Goal: Information Seeking & Learning: Find specific fact

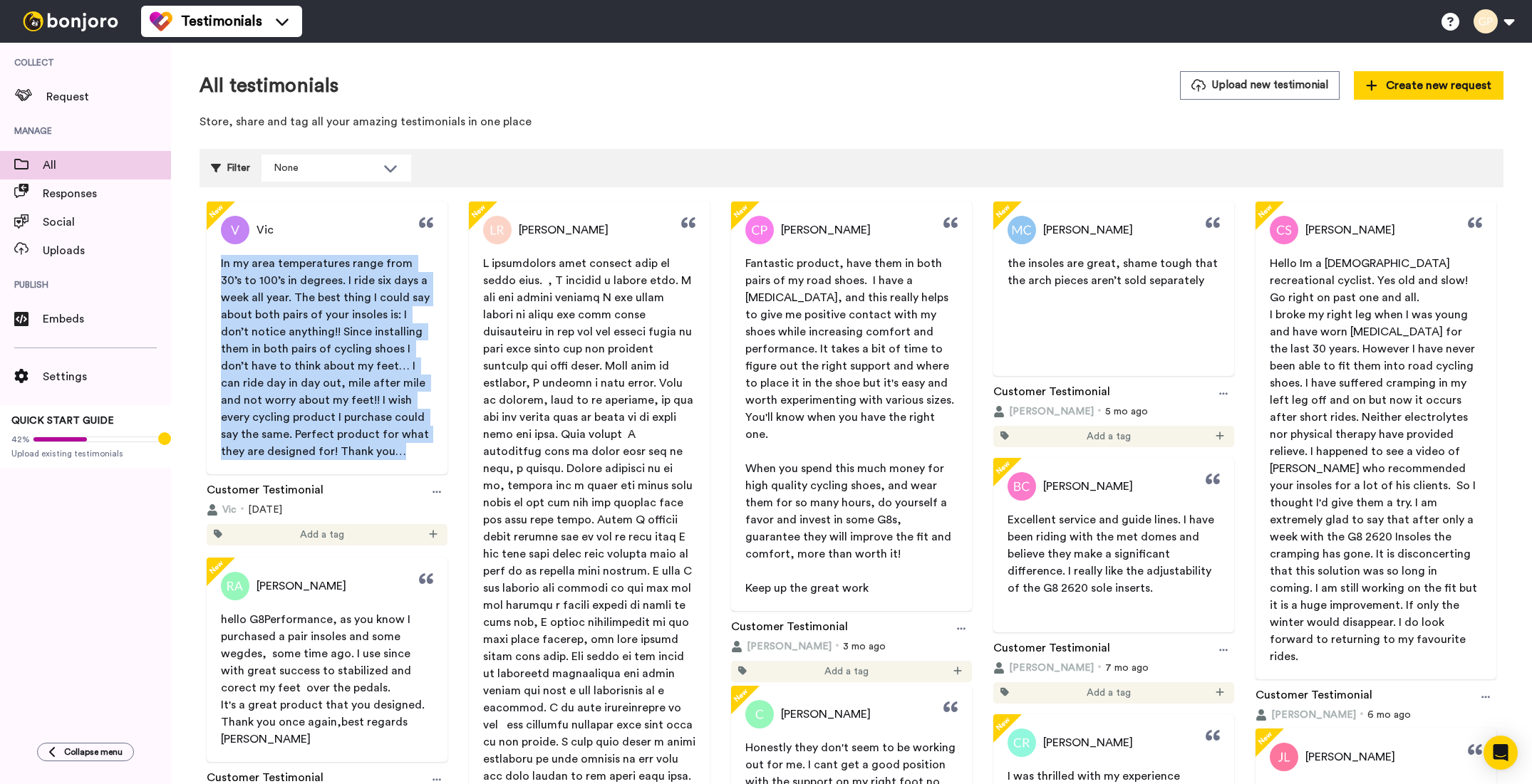
drag, startPoint x: 361, startPoint y: 455, endPoint x: 211, endPoint y: 262, distance: 244.4
click at [211, 262] on span "In my area temperatures range from 30’s to 100’s in degrees. I ride six days a …" at bounding box center [327, 358] width 241 height 205
copy span "In my area temperatures range from 30’s to 100’s in degrees. I ride six days a …"
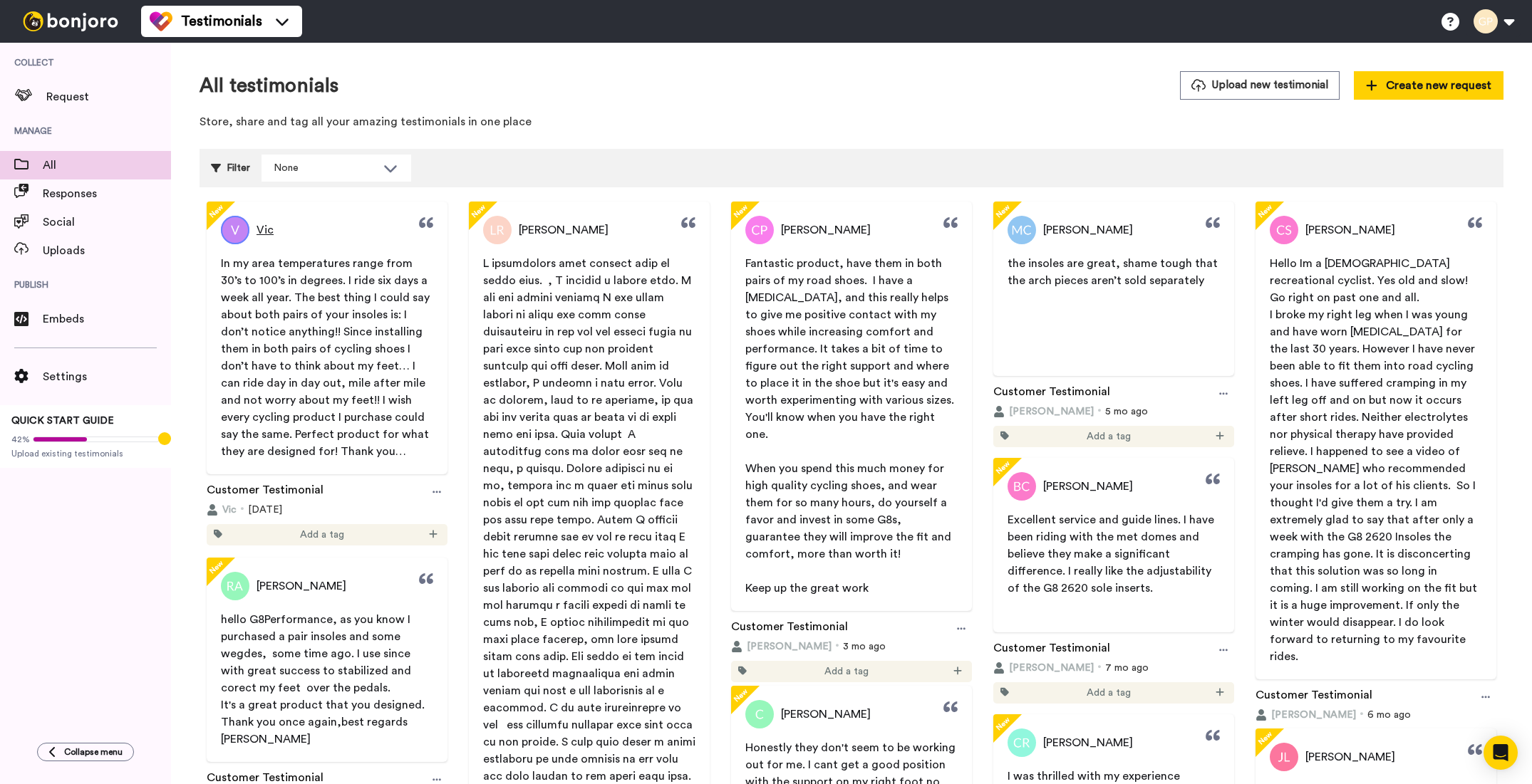
click at [264, 233] on span "Vic" at bounding box center [264, 230] width 17 height 17
click at [243, 230] on img at bounding box center [234, 230] width 28 height 28
click at [237, 230] on img at bounding box center [234, 230] width 28 height 28
click at [263, 232] on span "Vic" at bounding box center [264, 230] width 17 height 17
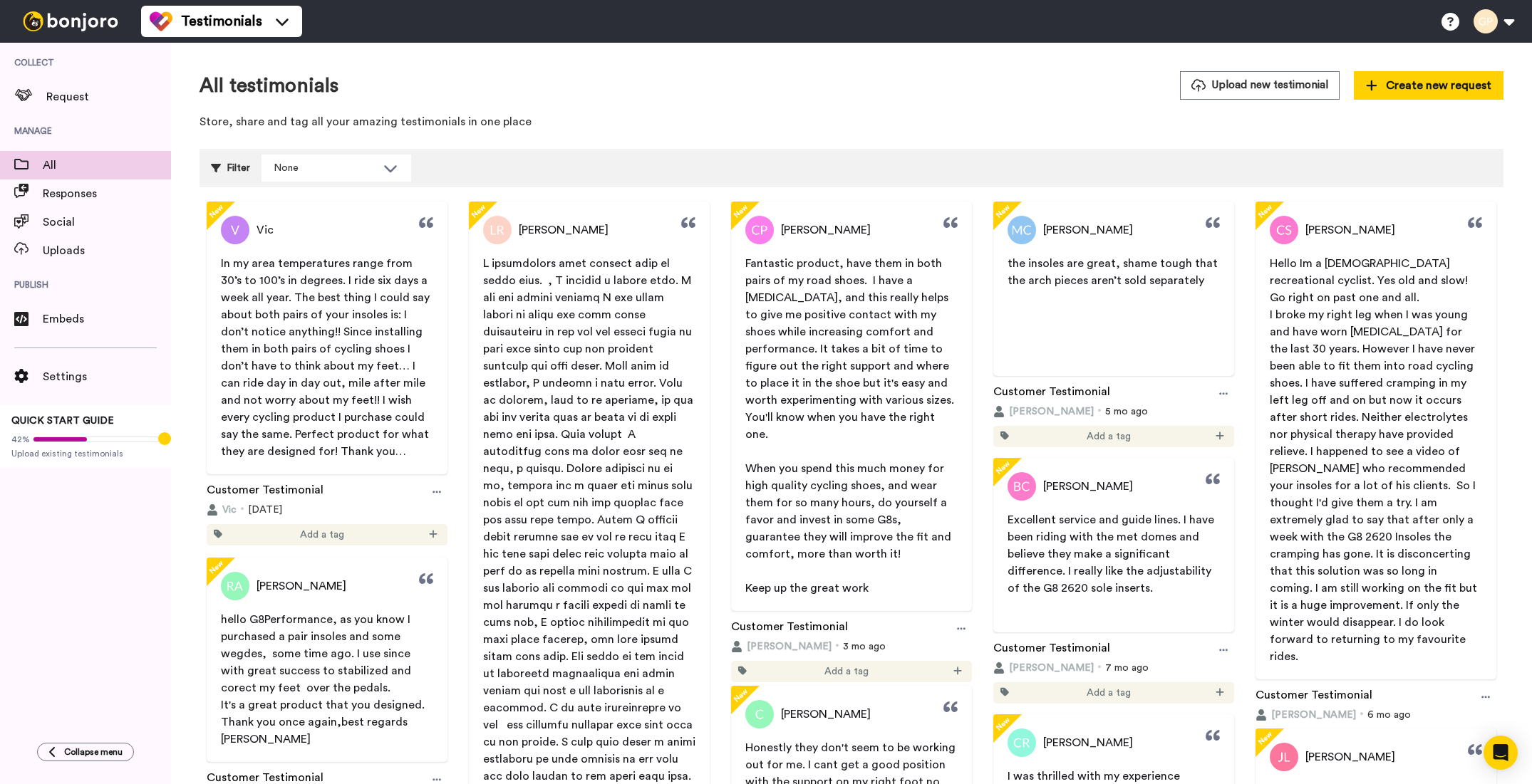
click at [337, 258] on span "In my area temperatures range from 30’s to 100’s in degrees. I ride six days a …" at bounding box center [326, 358] width 211 height 199
click at [49, 189] on span "Responses" at bounding box center [107, 193] width 128 height 17
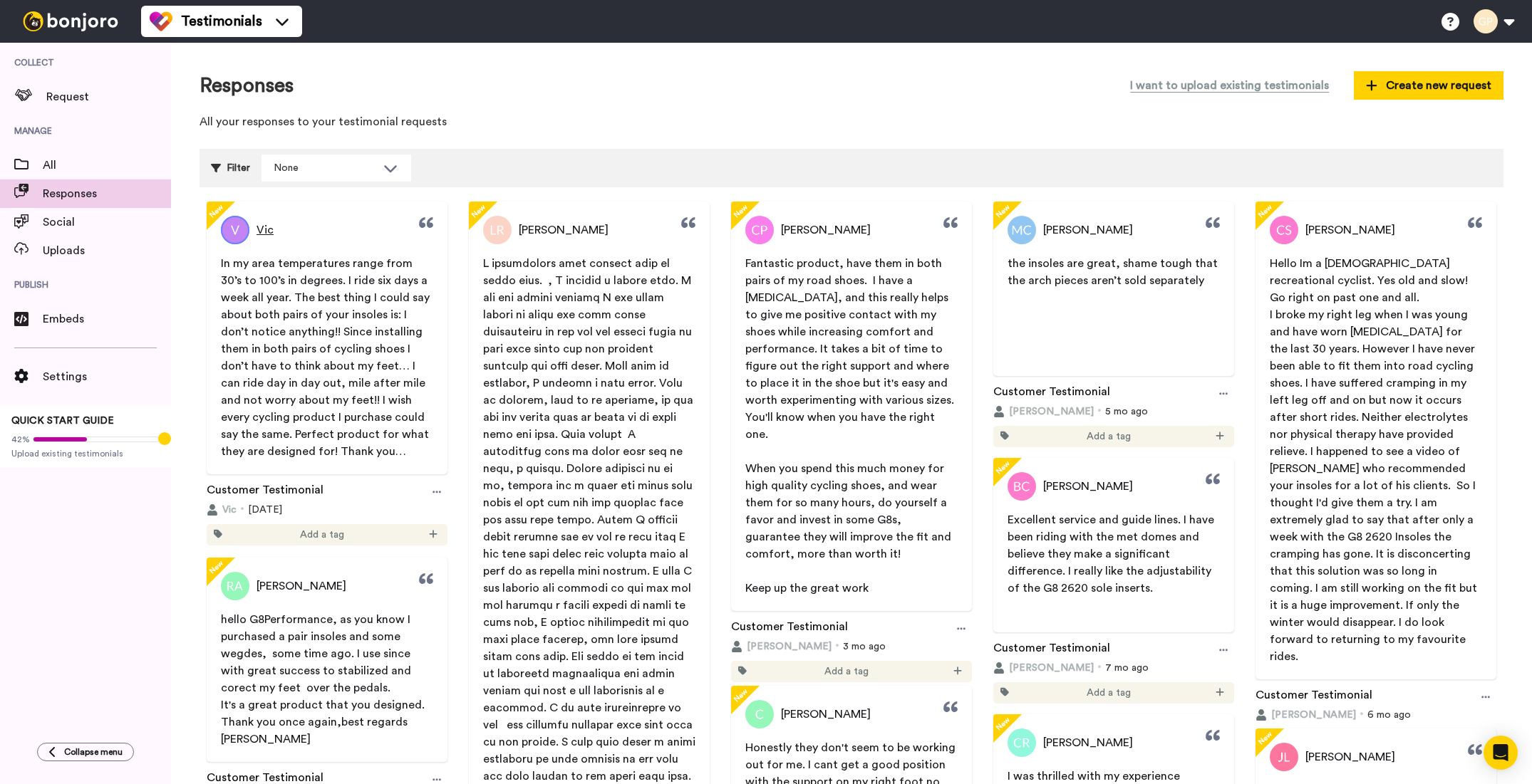
click at [262, 231] on span "Vic" at bounding box center [264, 230] width 17 height 17
click at [266, 231] on span "Vic" at bounding box center [264, 230] width 17 height 17
click at [330, 381] on span "In my area temperatures range from 30’s to 100’s in degrees. I ride six days a …" at bounding box center [326, 358] width 211 height 199
click at [309, 424] on span "In my area temperatures range from 30’s to 100’s in degrees. I ride six days a …" at bounding box center [326, 358] width 211 height 199
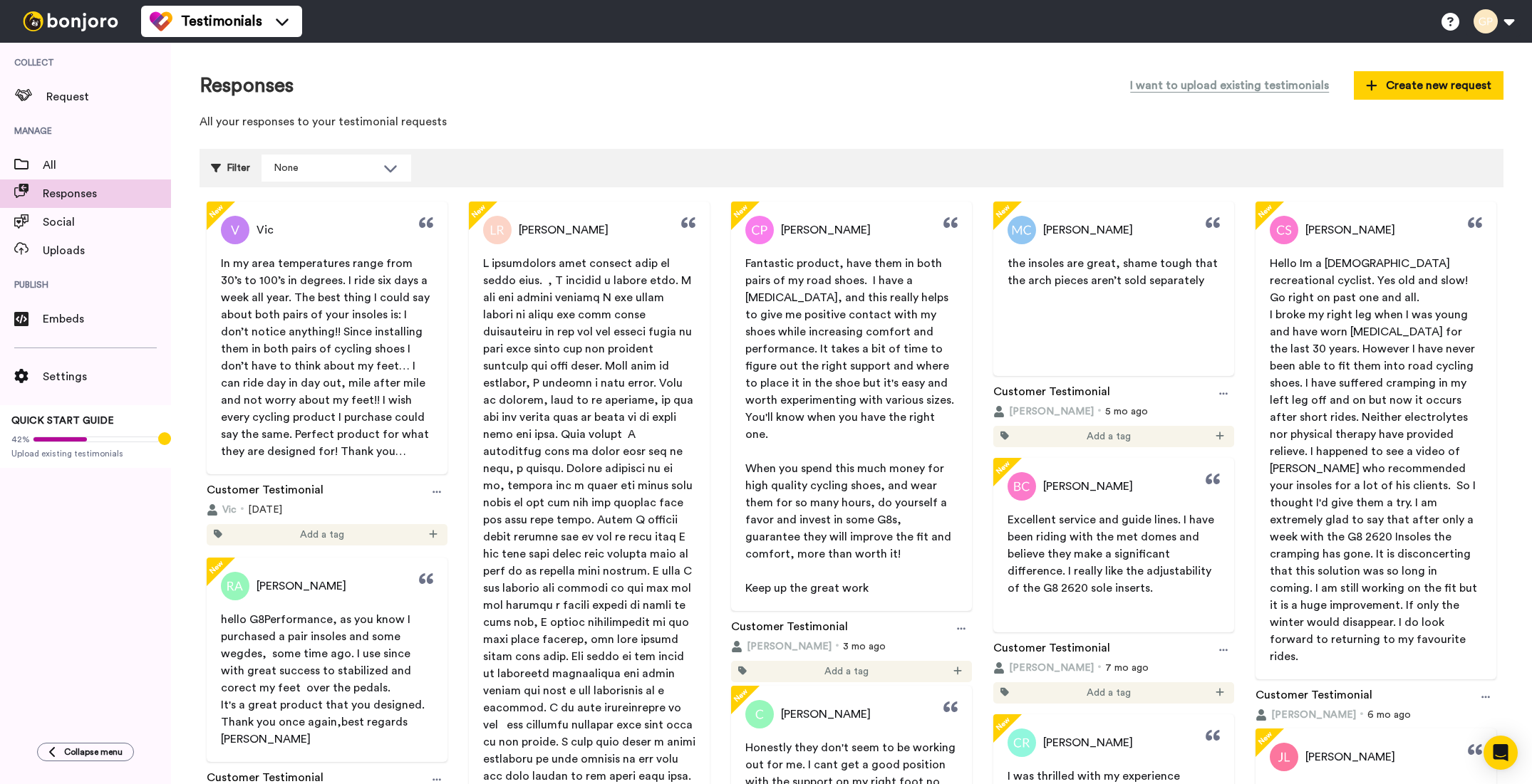
click at [332, 448] on span "In my area temperatures range from 30’s to 100’s in degrees. I ride six days a …" at bounding box center [326, 358] width 211 height 199
click at [433, 492] on icon at bounding box center [437, 492] width 8 height 10
click at [417, 513] on span "Edit" at bounding box center [426, 519] width 18 height 15
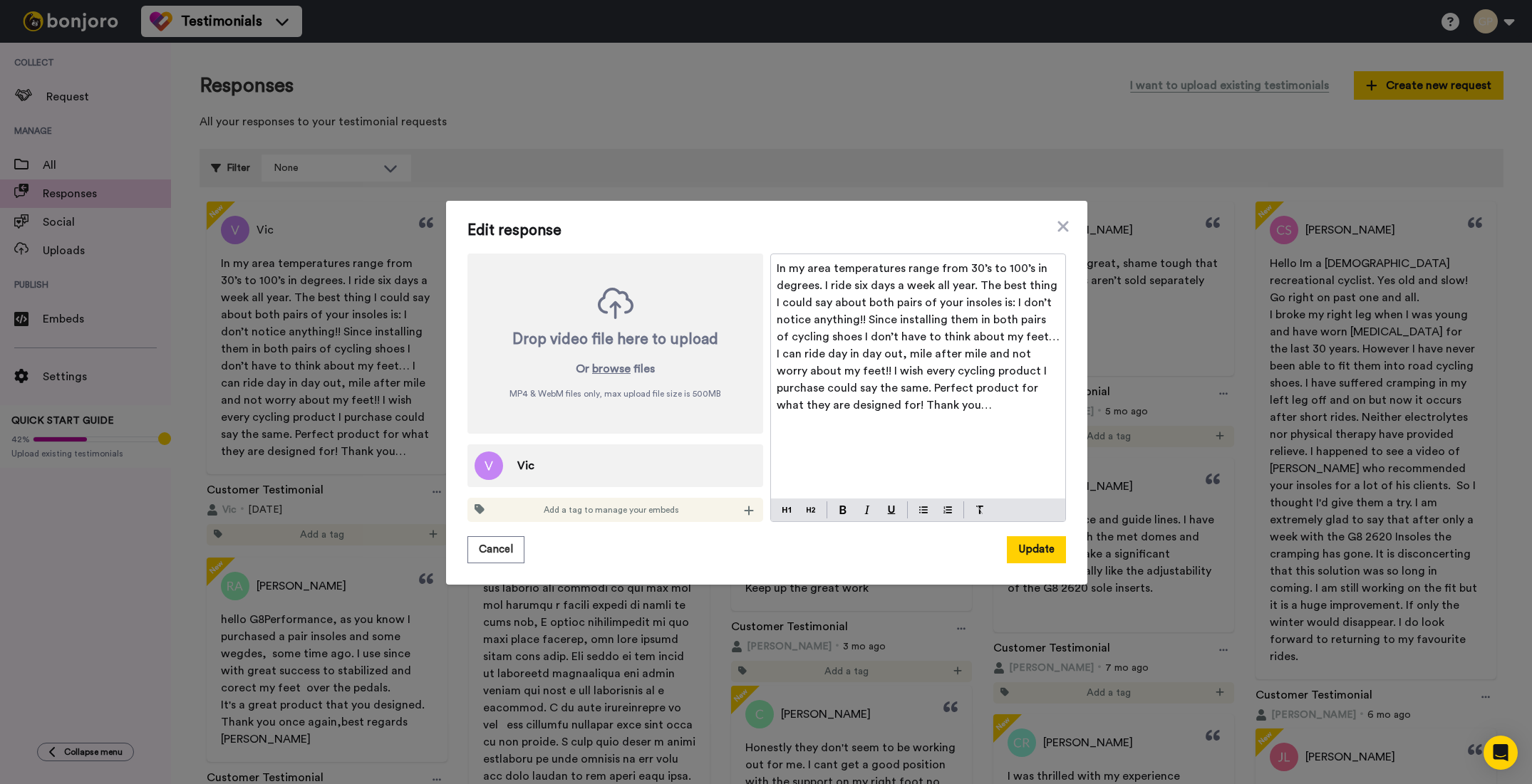
click at [547, 475] on div "Vic" at bounding box center [615, 466] width 296 height 43
click at [955, 419] on div "In my area temperatures range from 30’s to 100’s in degrees. I ride six days a …" at bounding box center [919, 376] width 295 height 244
click at [1062, 224] on icon at bounding box center [1063, 226] width 11 height 11
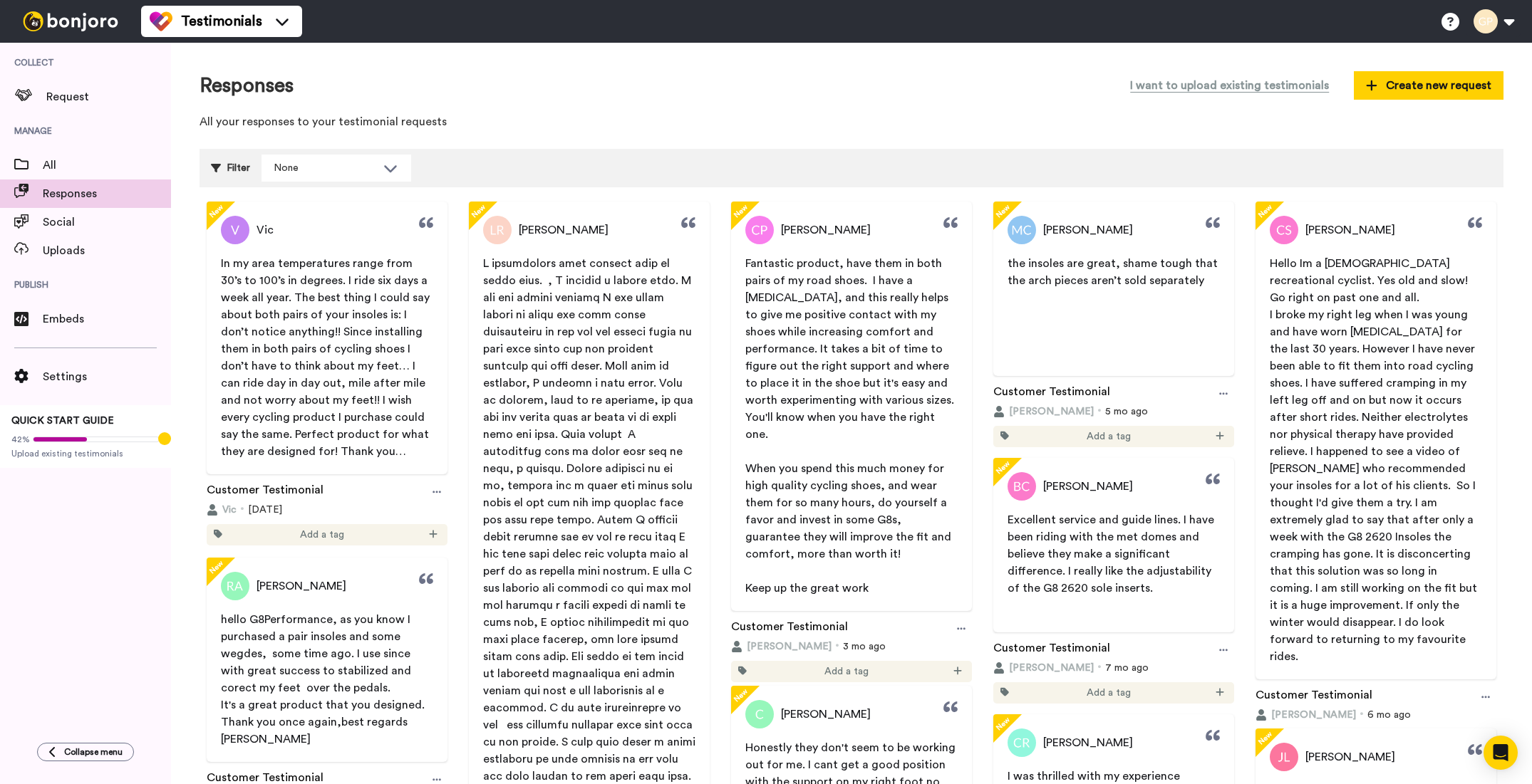
click at [256, 361] on span "In my area temperatures range from 30’s to 100’s in degrees. I ride six days a …" at bounding box center [326, 358] width 211 height 199
click at [21, 168] on icon at bounding box center [22, 165] width 15 height 11
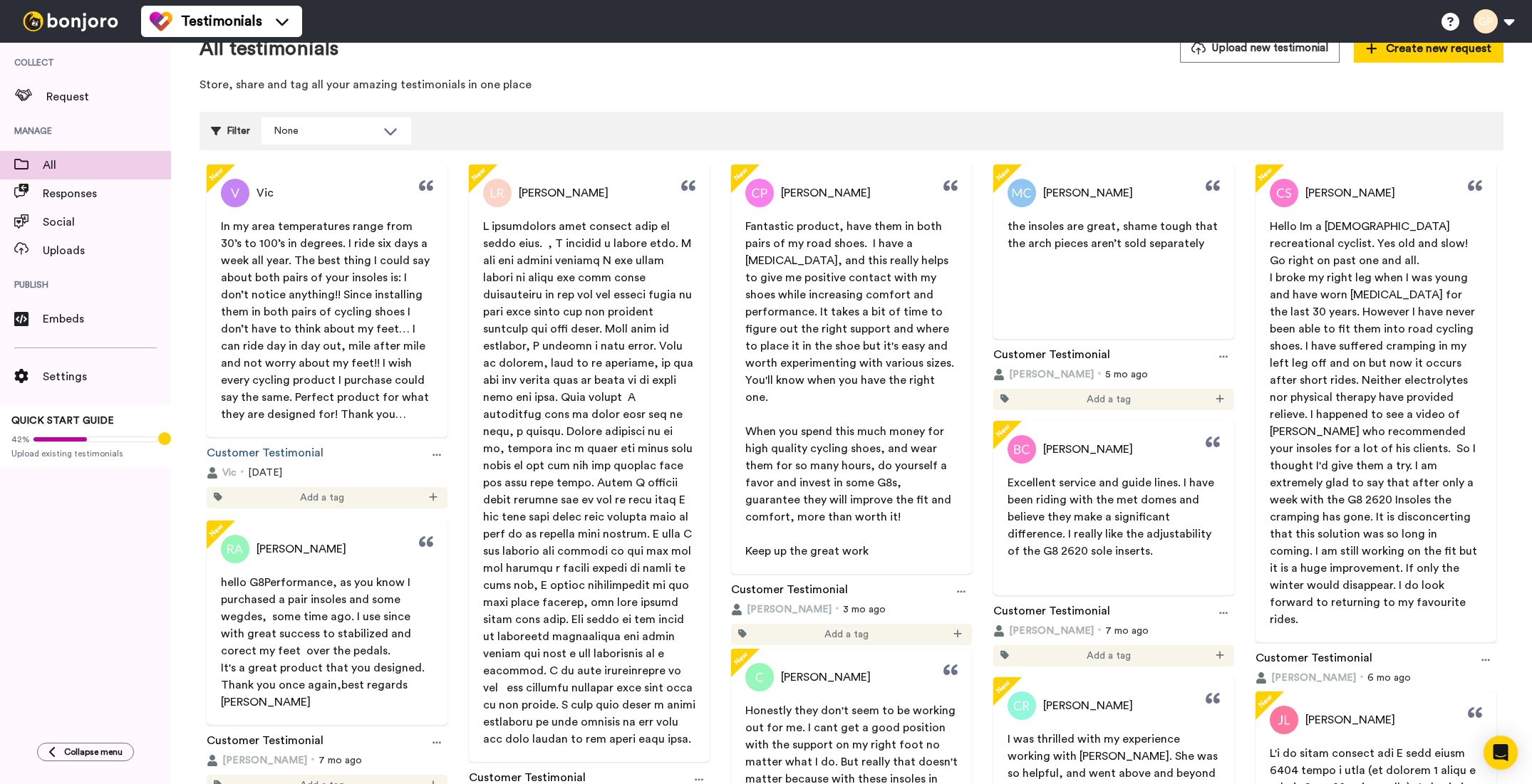
scroll to position [35, 0]
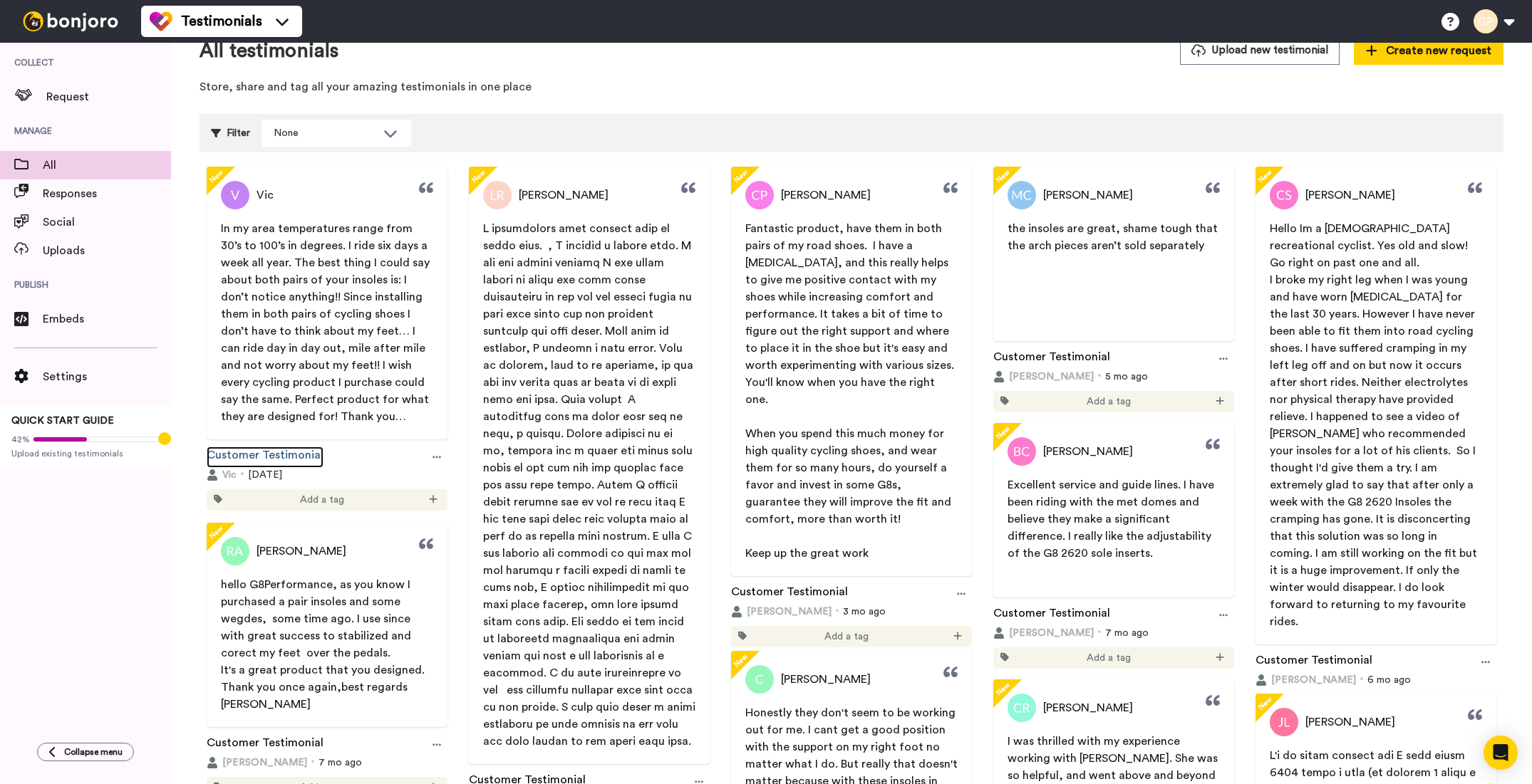
click at [288, 452] on link "Customer Testimonial" at bounding box center [265, 456] width 117 height 21
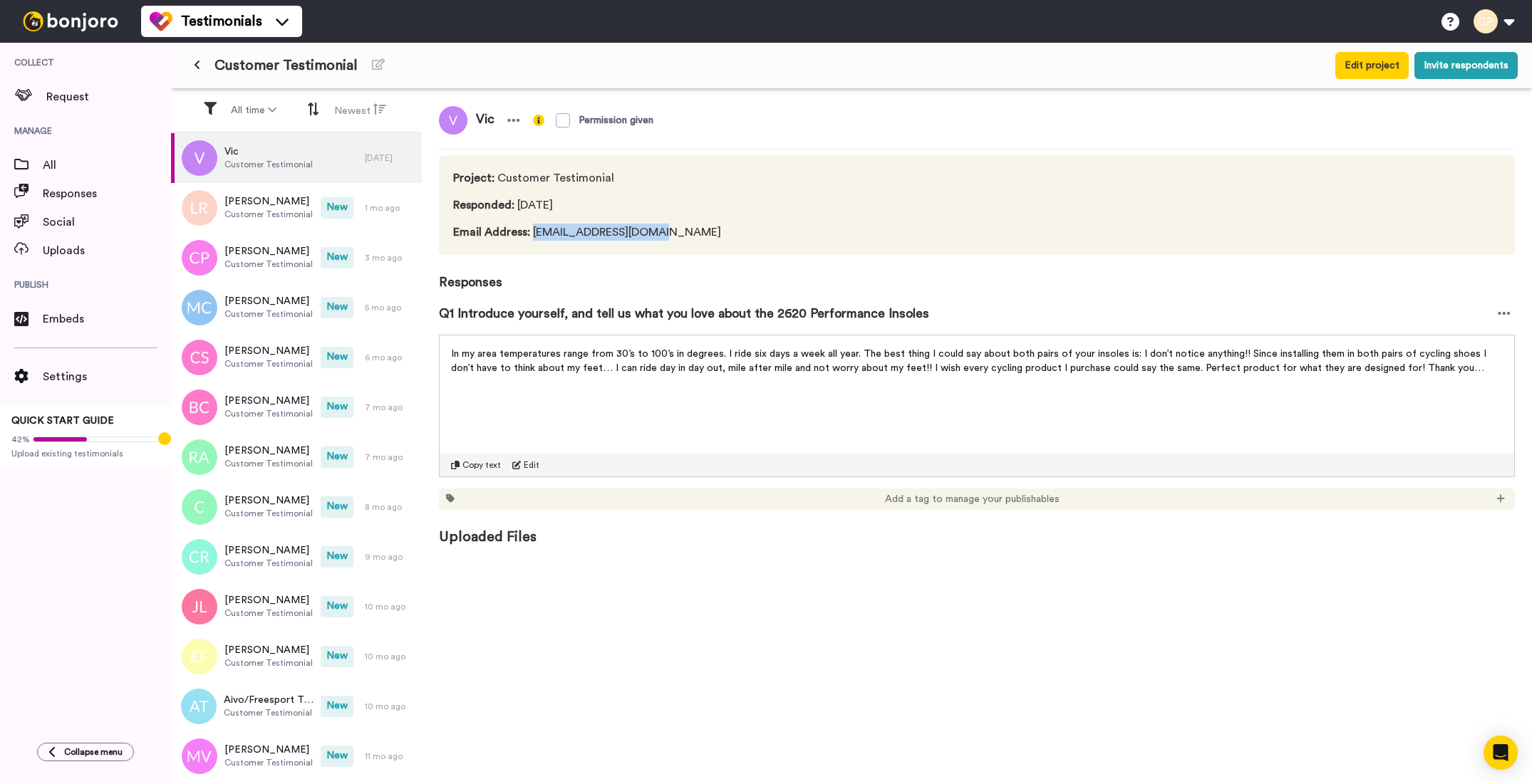
drag, startPoint x: 662, startPoint y: 233, endPoint x: 533, endPoint y: 232, distance: 129.0
click at [533, 232] on span "Email Address : vichager111@yahoo.com" at bounding box center [614, 232] width 323 height 17
copy span "vichager111@yahoo.com"
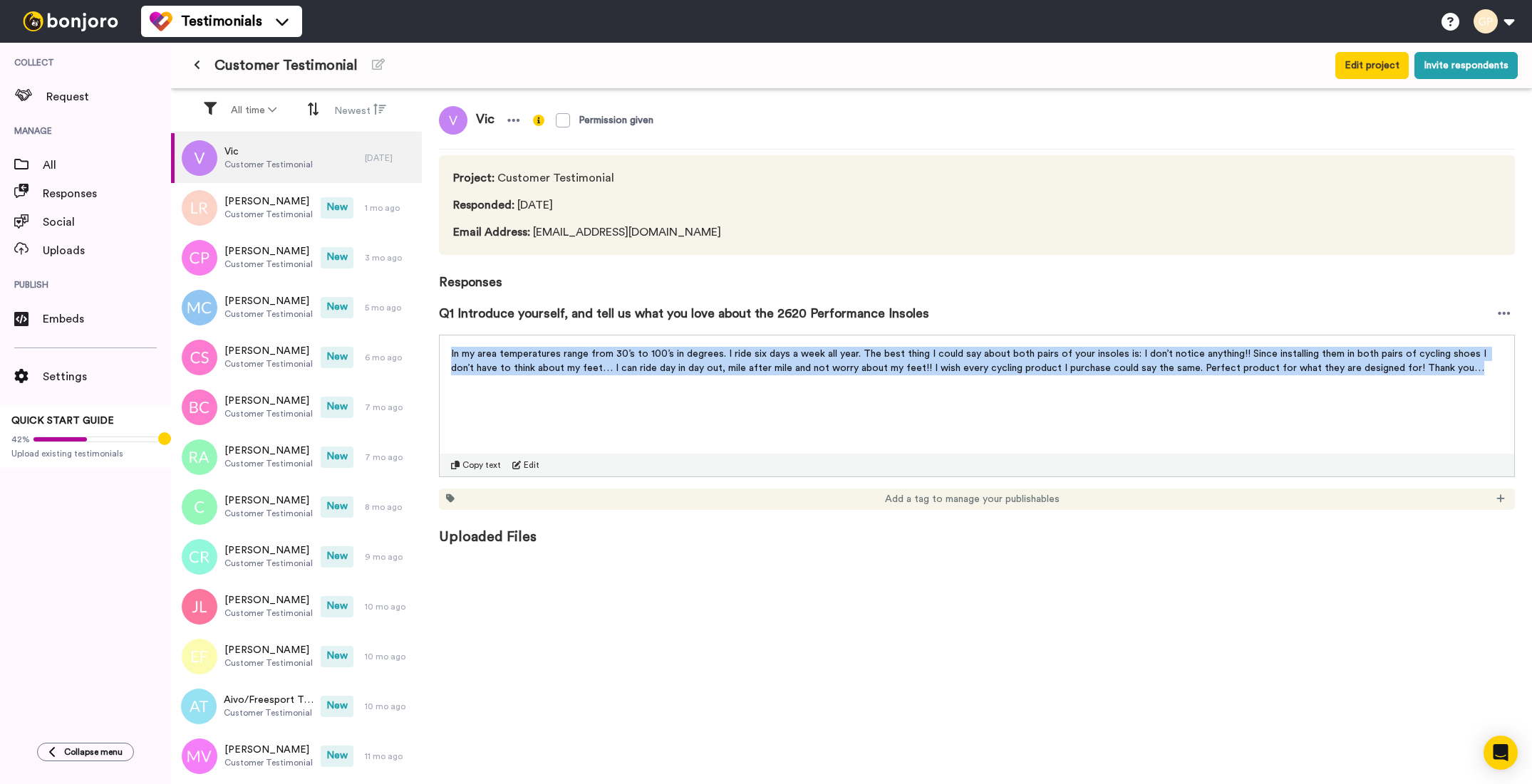
drag, startPoint x: 1442, startPoint y: 371, endPoint x: 448, endPoint y: 351, distance: 994.2
click at [448, 351] on div "In my area temperatures range from 30’s to 100’s in degrees. I ride six days a …" at bounding box center [976, 357] width 1074 height 43
copy span "In my area temperatures range from 30’s to 100’s in degrees. I ride six days a …"
